Goal: Task Accomplishment & Management: Complete application form

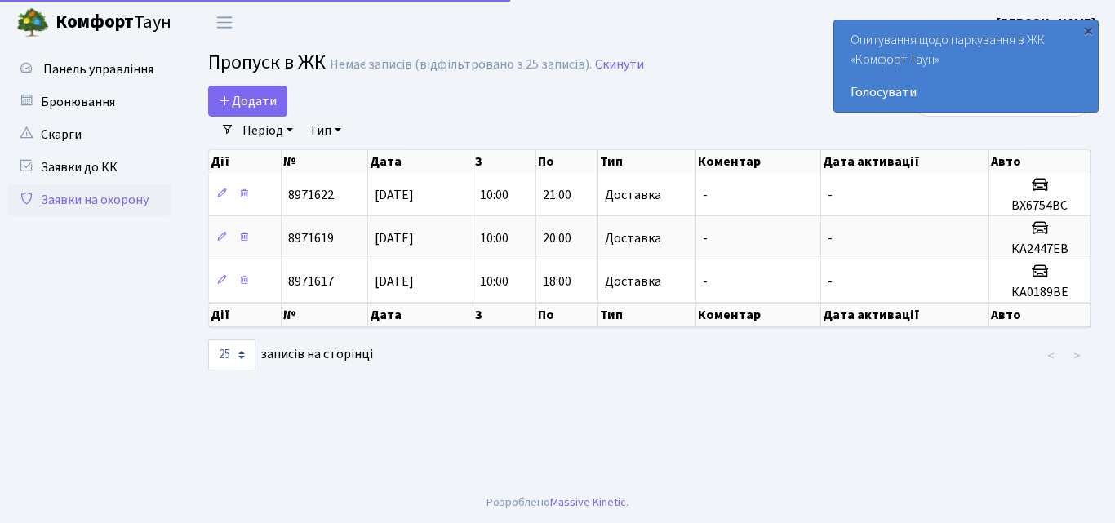
select select "25"
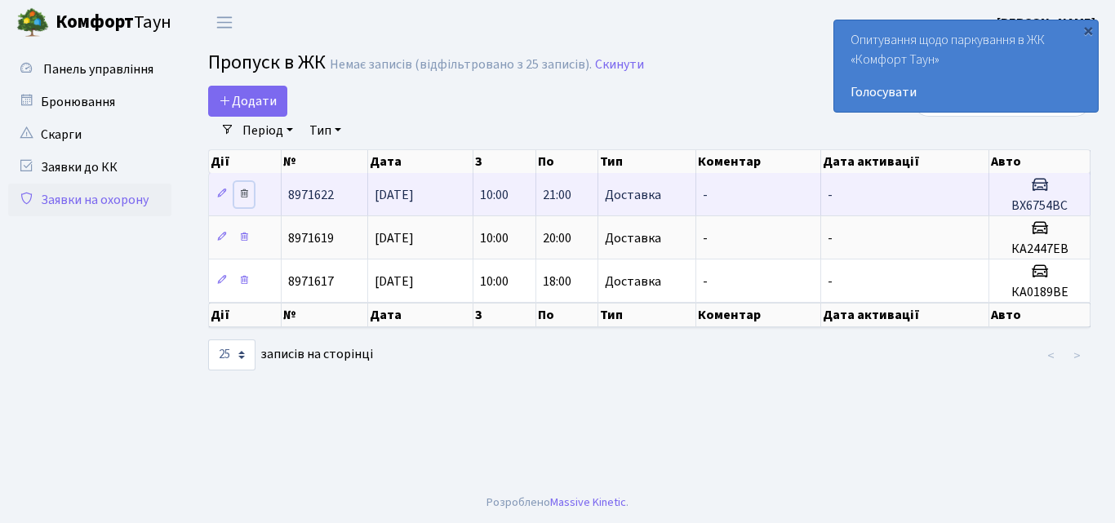
click at [241, 190] on icon at bounding box center [243, 193] width 11 height 11
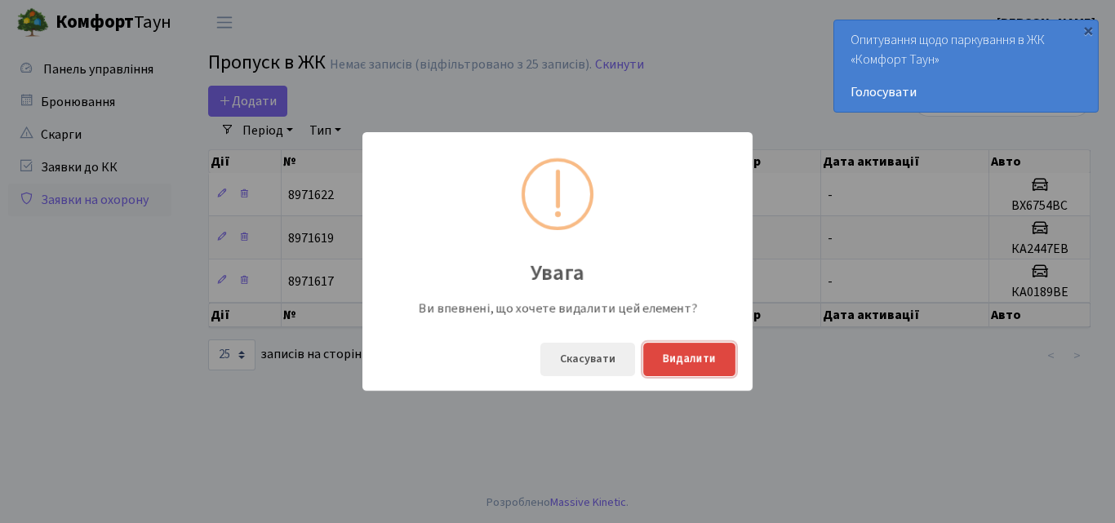
click at [665, 360] on button "Видалити" at bounding box center [689, 359] width 92 height 33
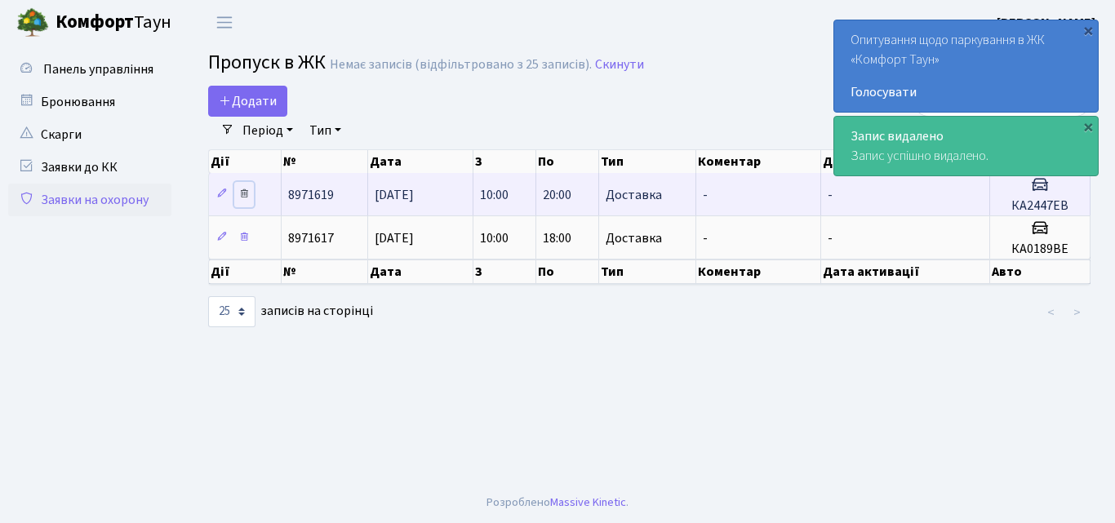
click at [245, 191] on icon at bounding box center [243, 193] width 11 height 11
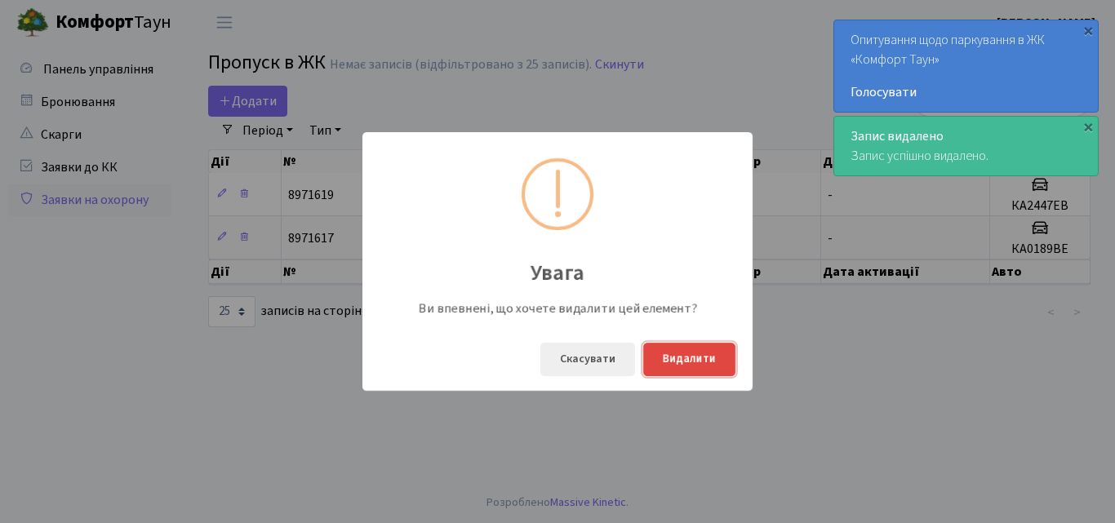
click at [657, 365] on button "Видалити" at bounding box center [689, 359] width 92 height 33
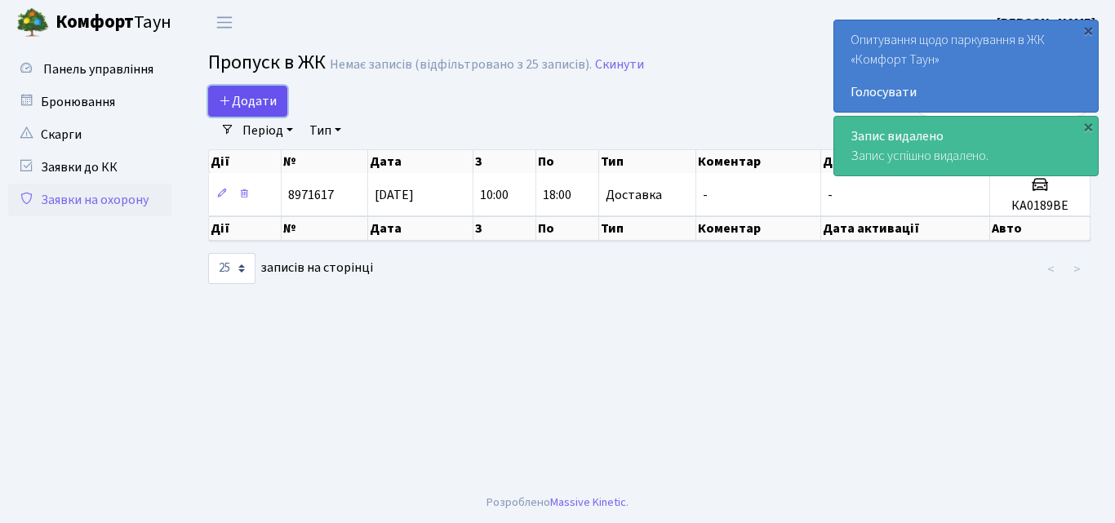
click at [243, 102] on span "Додати" at bounding box center [248, 101] width 58 height 18
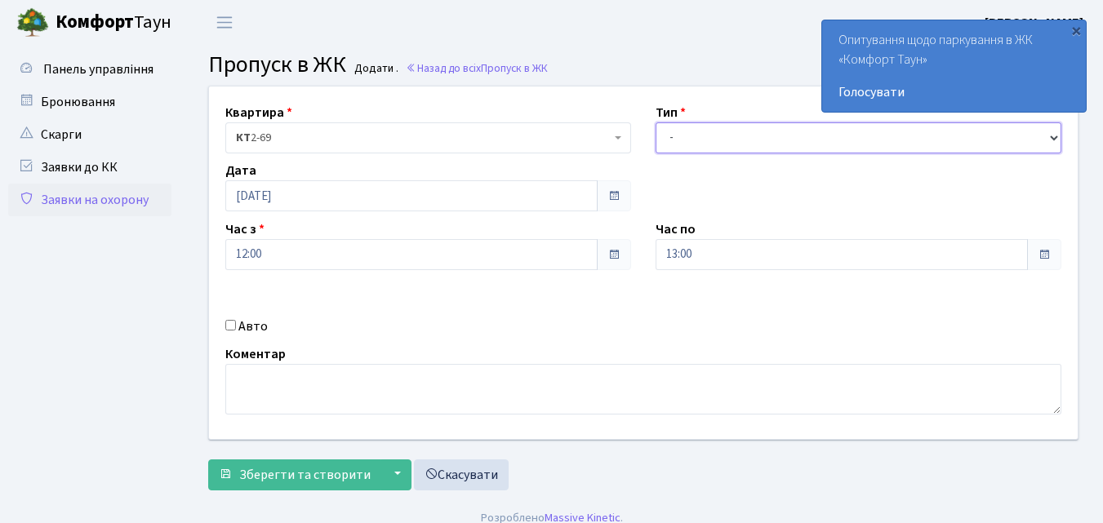
click at [679, 141] on select "- Доставка Таксі Гості Сервіс" at bounding box center [859, 137] width 406 height 31
select select "1"
click at [656, 122] on select "- Доставка Таксі Гості Сервіс" at bounding box center [859, 137] width 406 height 31
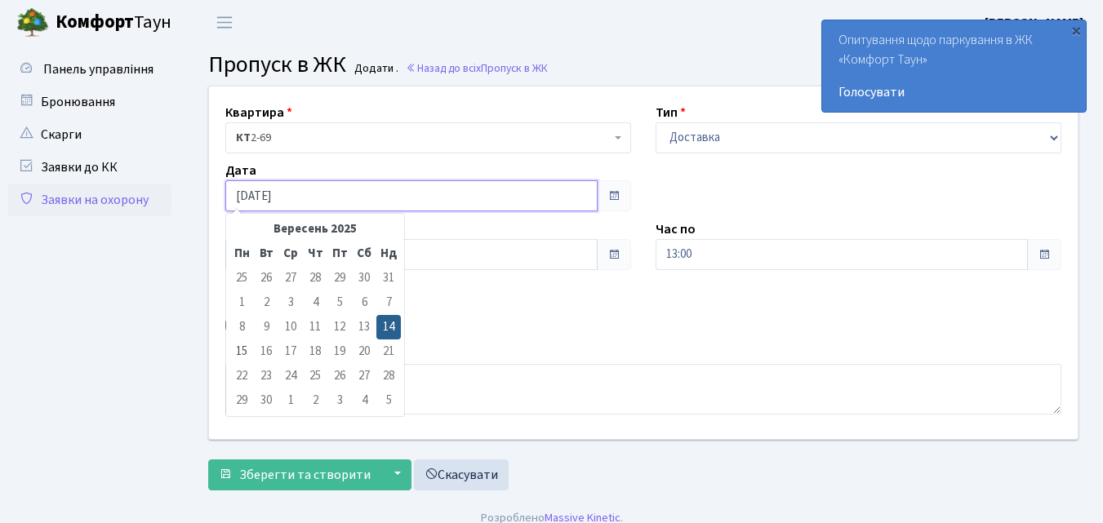
click at [371, 197] on input "14.09.2025" at bounding box center [411, 195] width 372 height 31
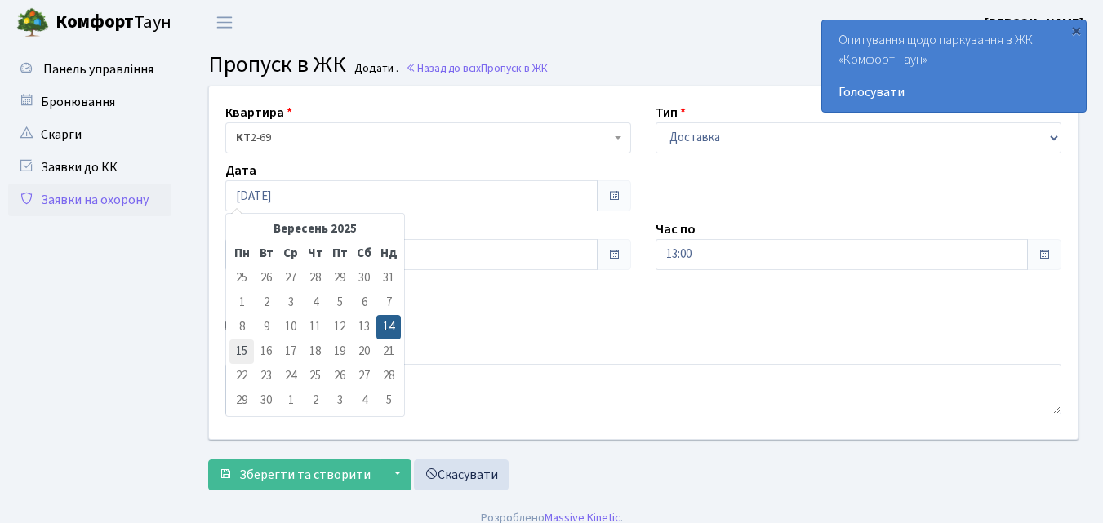
click at [244, 354] on td "15" at bounding box center [241, 352] width 24 height 24
type input "15.09.2025"
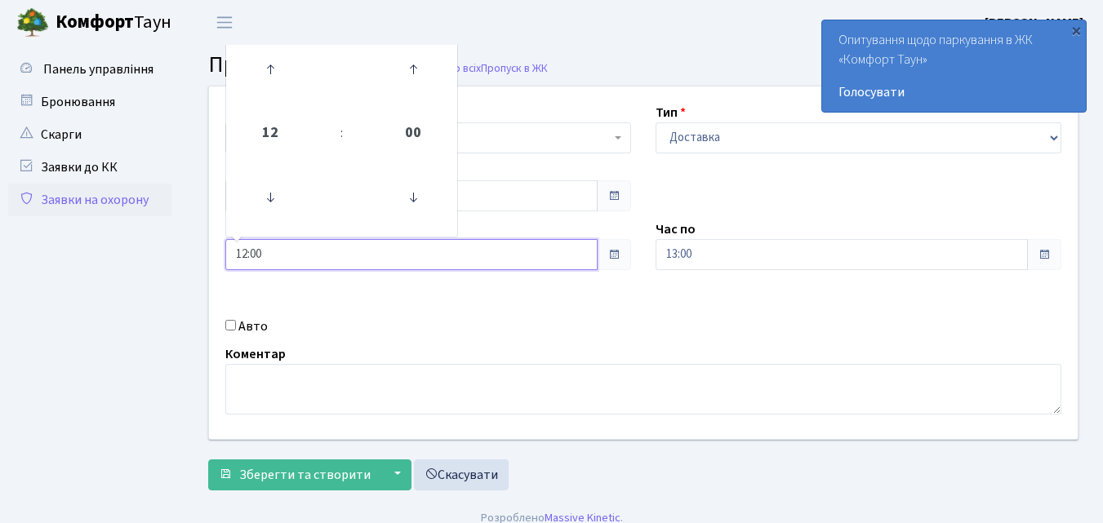
click at [299, 252] on input "12:00" at bounding box center [411, 254] width 372 height 31
click at [269, 194] on icon at bounding box center [270, 198] width 44 height 44
type input "10:00"
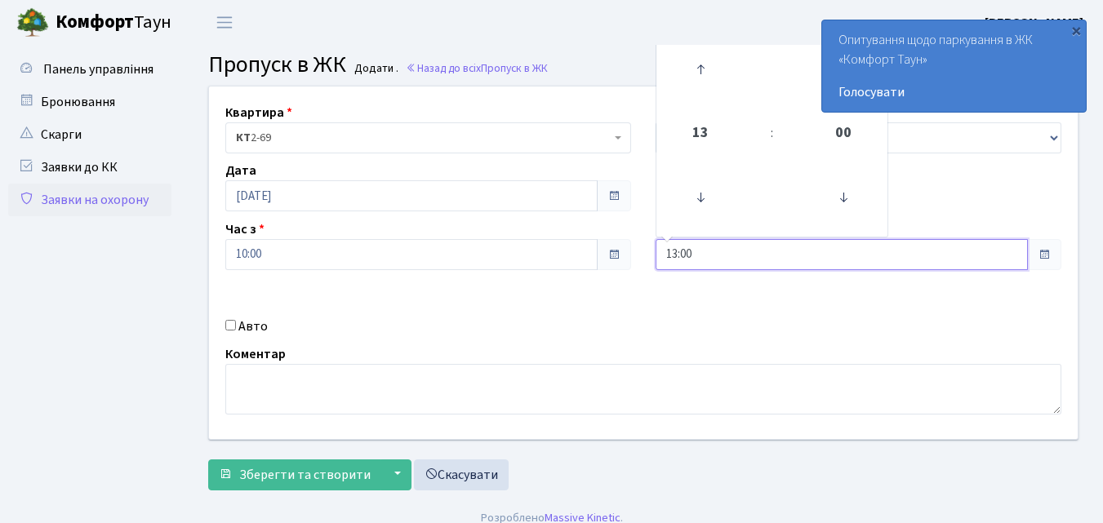
click at [738, 258] on input "13:00" at bounding box center [842, 254] width 372 height 31
click at [699, 67] on icon at bounding box center [701, 69] width 44 height 44
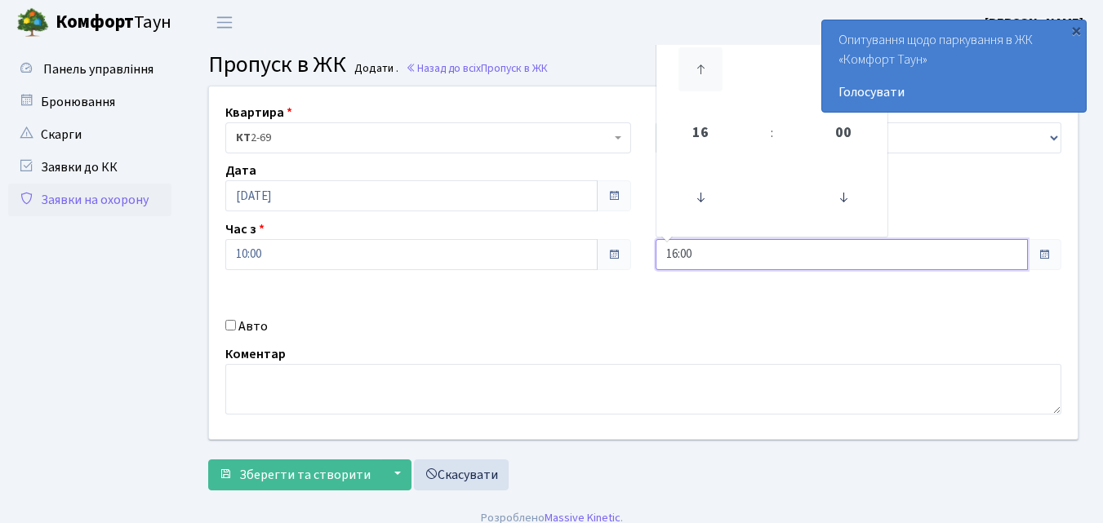
type input "17:00"
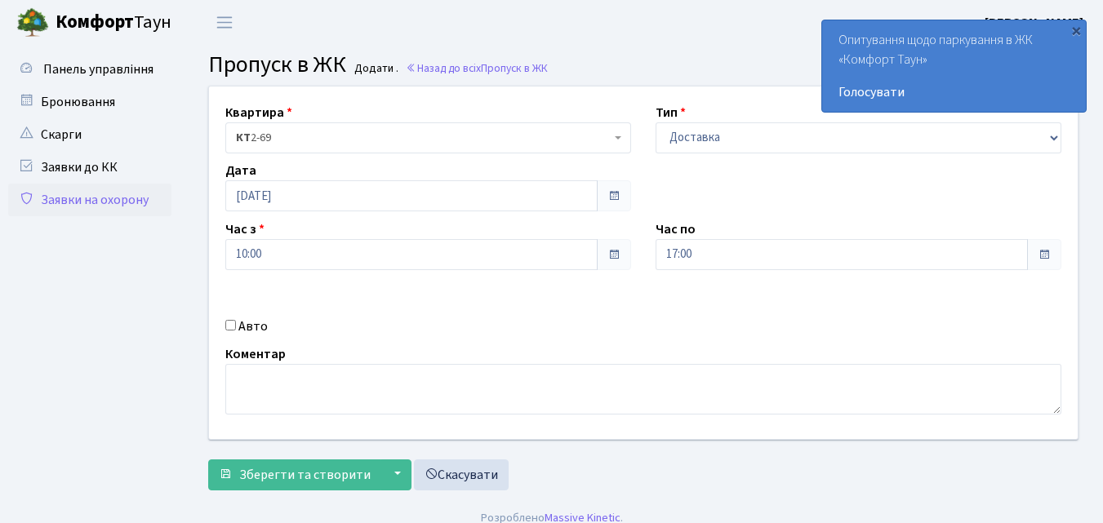
click at [233, 324] on input "Авто" at bounding box center [230, 325] width 11 height 11
checkbox input "true"
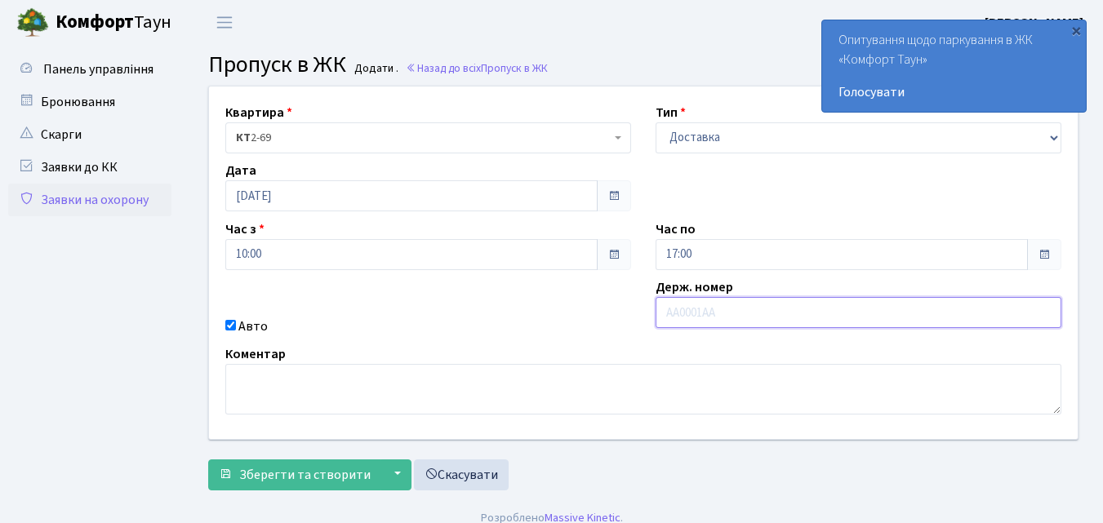
click at [669, 313] on input "text" at bounding box center [859, 312] width 406 height 31
type input "КА0189ВЕ"
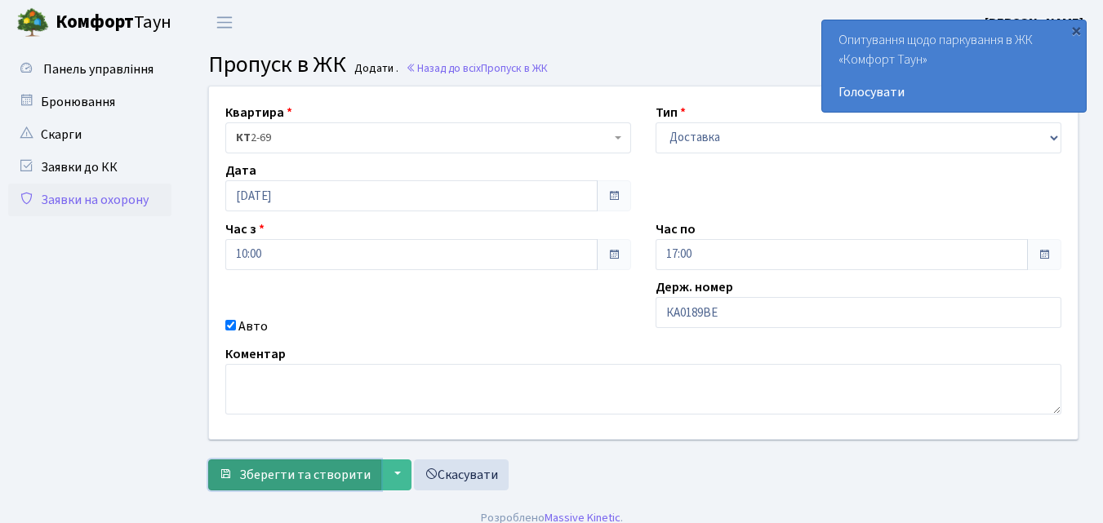
click at [264, 484] on button "Зберегти та створити" at bounding box center [294, 475] width 173 height 31
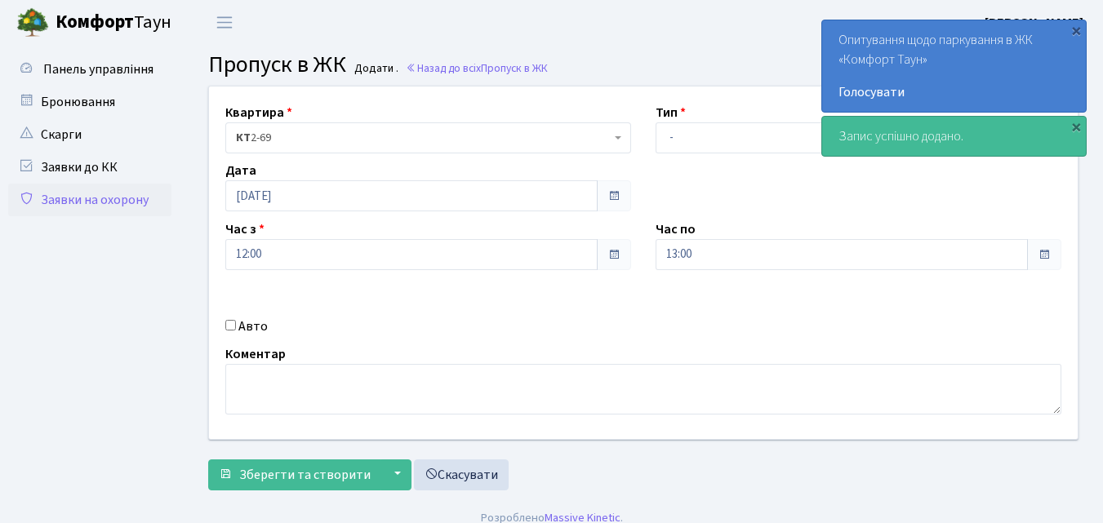
click at [63, 205] on link "Заявки на охорону" at bounding box center [89, 200] width 163 height 33
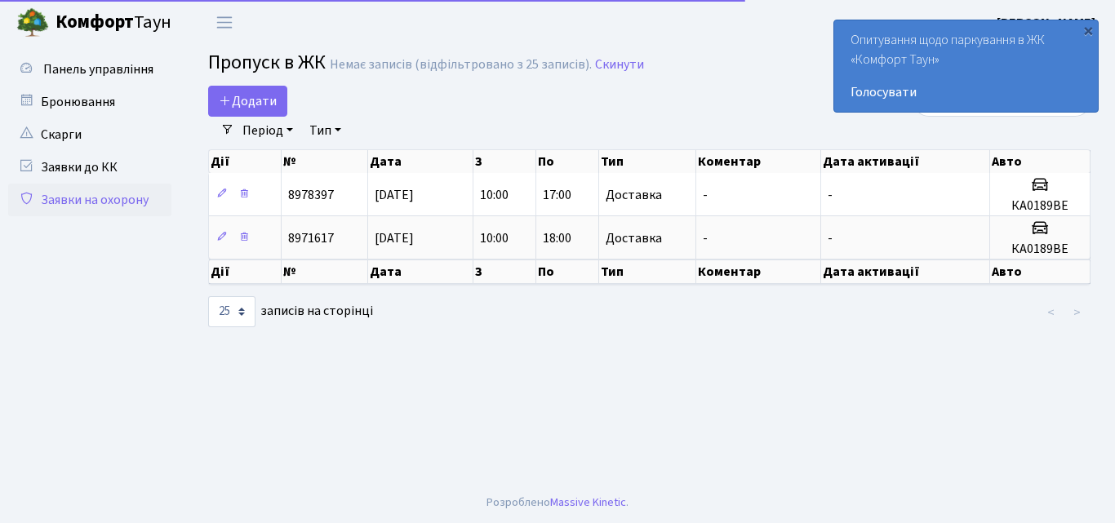
select select "25"
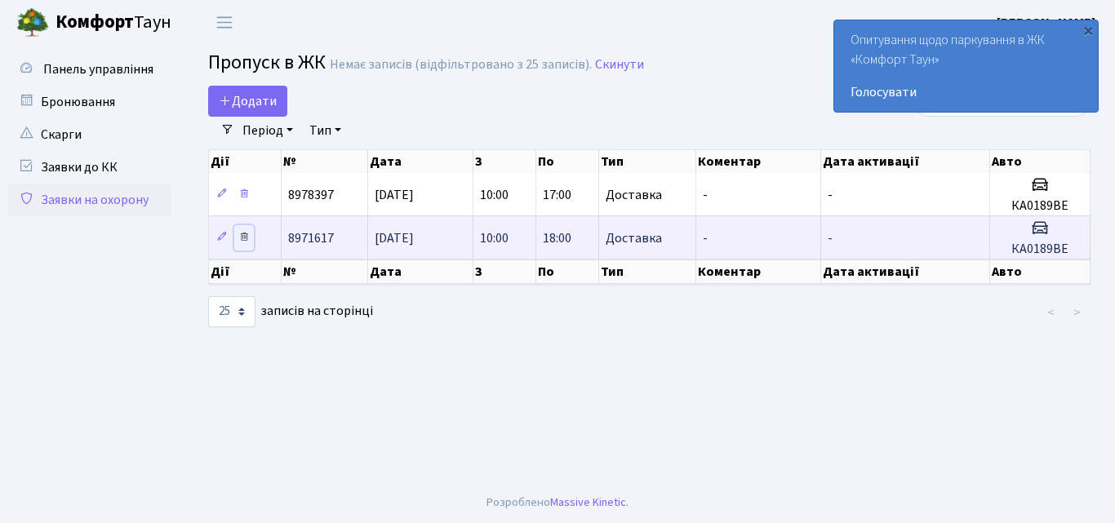
click at [240, 238] on icon at bounding box center [243, 236] width 11 height 11
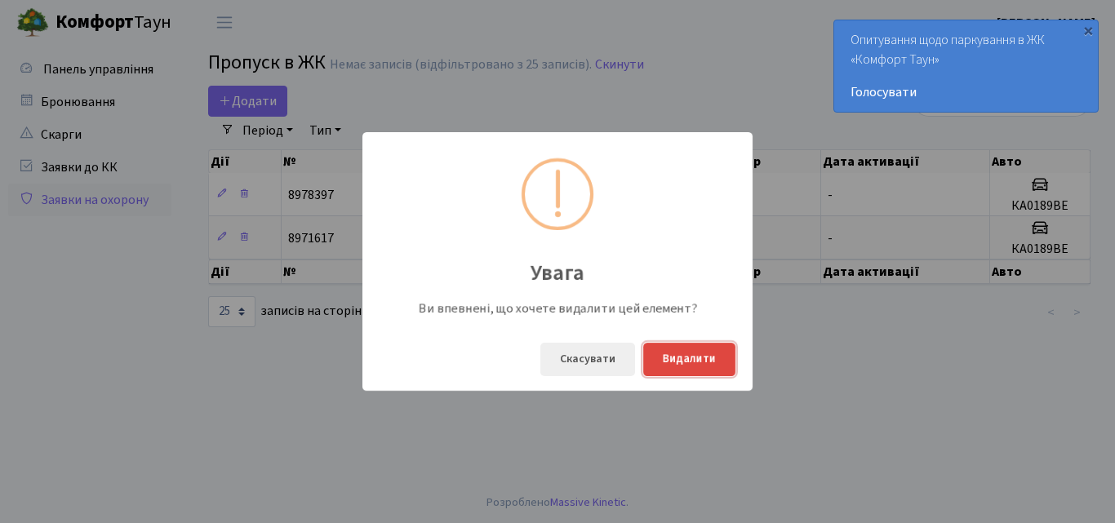
click at [670, 362] on button "Видалити" at bounding box center [689, 359] width 92 height 33
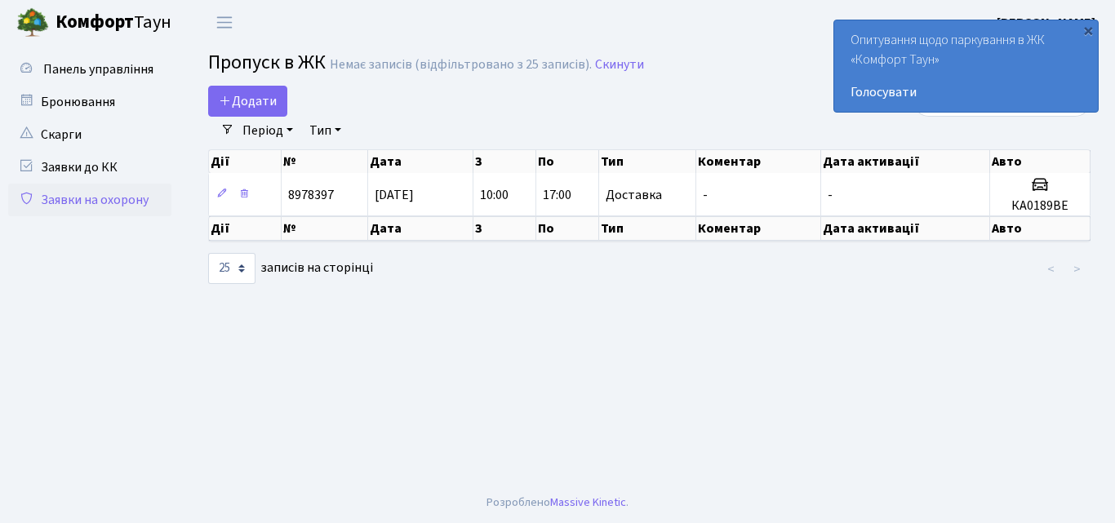
click at [933, 436] on main "Admin Пропуск в ЖК Список Пропуск в ЖК Немає записів (відфільтровано з 25 запис…" at bounding box center [650, 264] width 932 height 438
